Goal: Find specific page/section: Find specific page/section

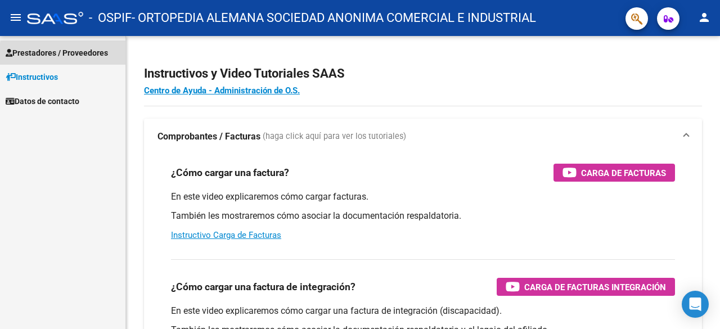
click at [81, 55] on span "Prestadores / Proveedores" at bounding box center [57, 53] width 102 height 12
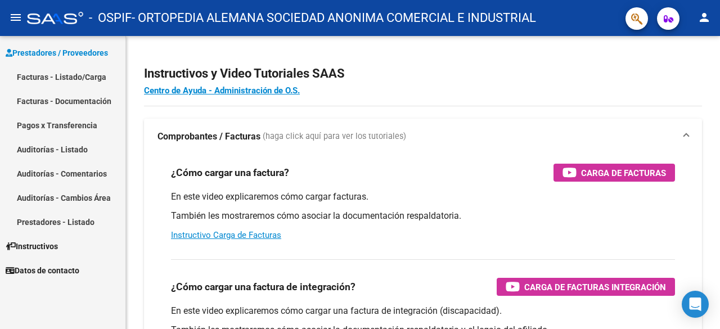
click at [40, 98] on link "Facturas - Documentación" at bounding box center [62, 101] width 125 height 24
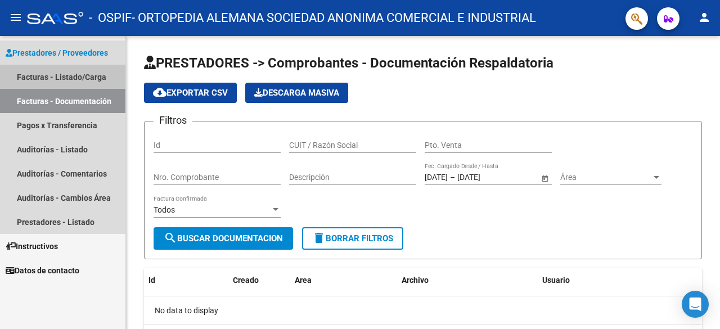
click at [40, 76] on link "Facturas - Listado/Carga" at bounding box center [62, 77] width 125 height 24
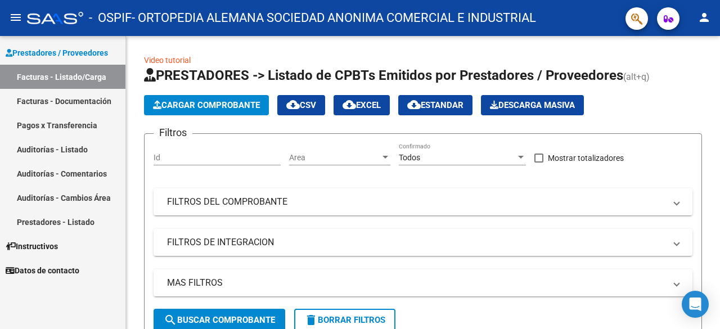
click at [84, 49] on span "Prestadores / Proveedores" at bounding box center [57, 53] width 102 height 12
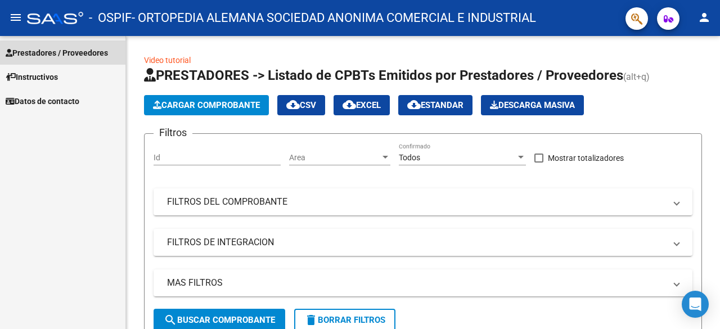
click at [37, 47] on span "Prestadores / Proveedores" at bounding box center [57, 53] width 102 height 12
